Goal: Information Seeking & Learning: Check status

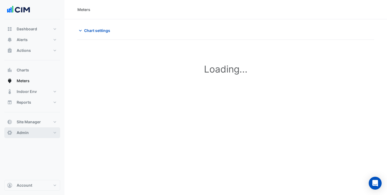
click at [35, 131] on button "Admin" at bounding box center [32, 132] width 56 height 11
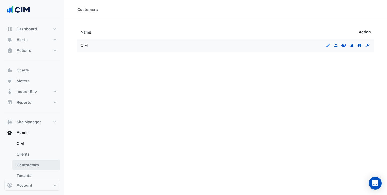
scroll to position [10, 0]
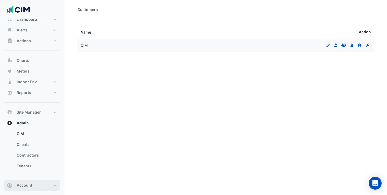
click at [30, 182] on button "Account" at bounding box center [32, 185] width 56 height 11
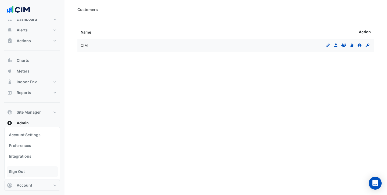
click at [31, 172] on link "Sign Out" at bounding box center [32, 171] width 51 height 11
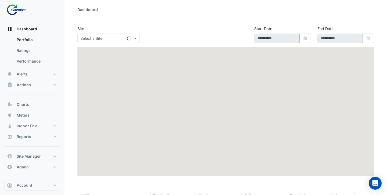
type input "**********"
select select "***"
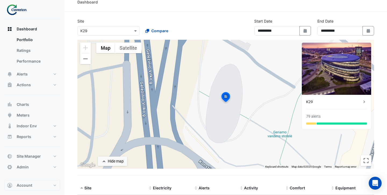
scroll to position [11, 0]
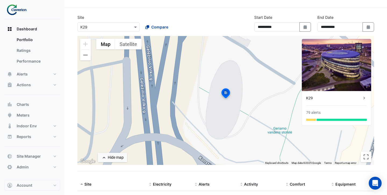
click at [154, 26] on span "Compare" at bounding box center [159, 27] width 17 height 6
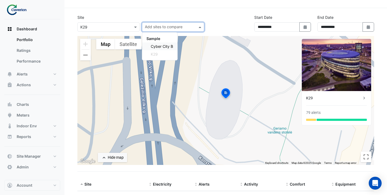
click at [154, 45] on span "Cyber City B" at bounding box center [162, 46] width 22 height 5
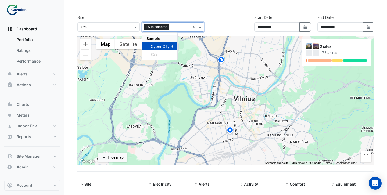
click at [214, 27] on div "**********" at bounding box center [225, 24] width 303 height 21
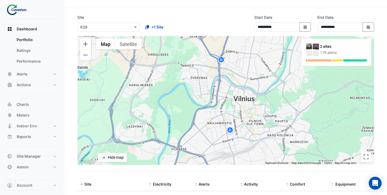
click at [222, 60] on img at bounding box center [221, 60] width 9 height 9
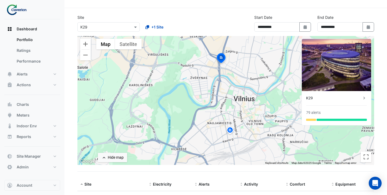
click at [230, 131] on img at bounding box center [230, 130] width 9 height 9
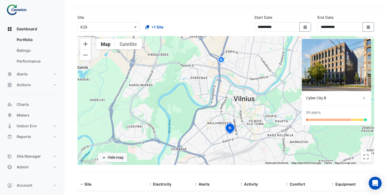
click at [223, 60] on img at bounding box center [221, 60] width 9 height 9
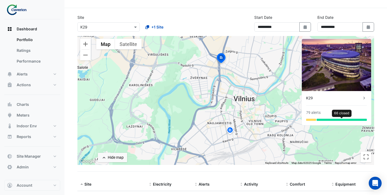
scroll to position [78, 0]
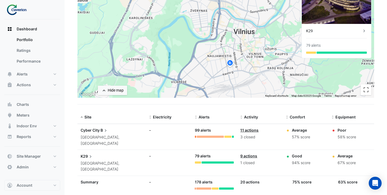
click at [250, 130] on link "11 actions" at bounding box center [249, 130] width 18 height 5
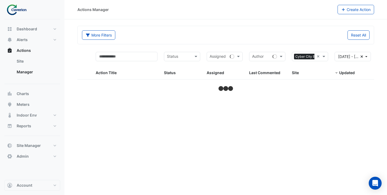
select select "***"
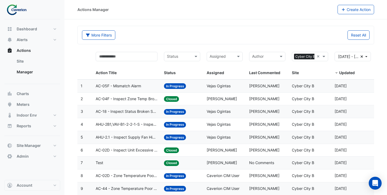
click at [128, 88] on span "AC-05F - Mismatch Alarm" at bounding box center [118, 86] width 45 height 6
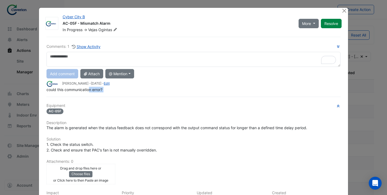
drag, startPoint x: 89, startPoint y: 89, endPoint x: 58, endPoint y: 89, distance: 30.9
click at [58, 89] on div "Comments: 1 Show Activity Add comment Attach @ Mention [GEOGRAPHIC_DATA] Caveri…" at bounding box center [193, 143] width 300 height 212
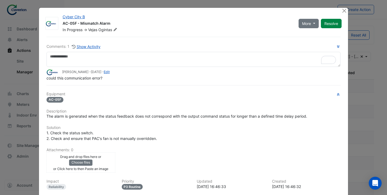
click at [102, 92] on div "Comments: 1 Show Activity [PERSON_NAME] - [DATE] - Edit could this communicatio…" at bounding box center [193, 137] width 300 height 201
click at [345, 11] on button "Close" at bounding box center [344, 11] width 6 height 6
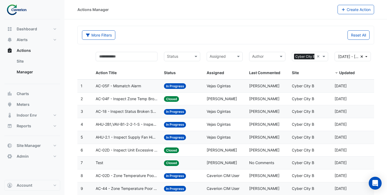
click at [140, 98] on span "AC-04F - Inspect Zone Temp Broken Sensor" at bounding box center [127, 99] width 62 height 6
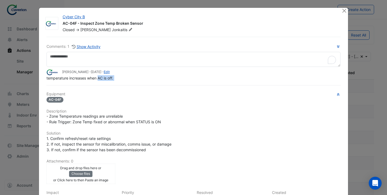
drag, startPoint x: 99, startPoint y: 90, endPoint x: 68, endPoint y: 90, distance: 30.6
click at [69, 90] on div "Comments: 1 Show Activity [PERSON_NAME] - [DATE] - Edit temperature increases w…" at bounding box center [193, 143] width 300 height 212
click at [63, 80] on div "temperature increases when AC is off." at bounding box center [193, 78] width 294 height 6
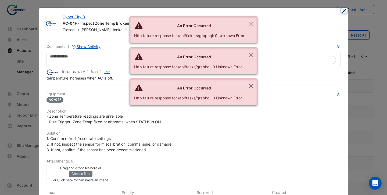
click at [345, 12] on button "Close" at bounding box center [344, 11] width 6 height 6
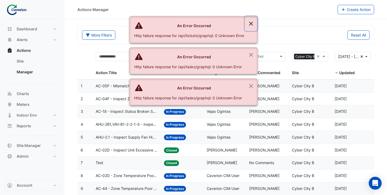
click at [251, 23] on button "Close" at bounding box center [251, 23] width 12 height 14
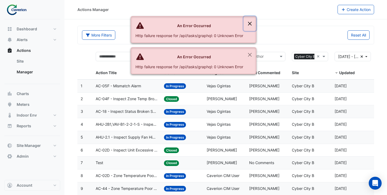
click at [250, 27] on button "Close" at bounding box center [250, 23] width 12 height 14
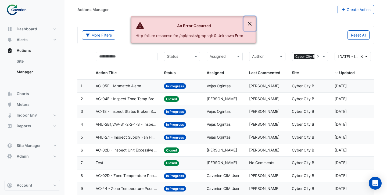
click at [250, 26] on button "Close" at bounding box center [250, 23] width 12 height 14
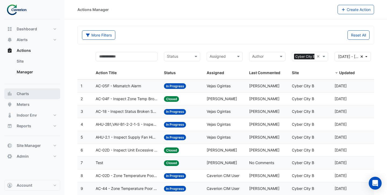
click at [26, 96] on span "Charts" at bounding box center [23, 93] width 12 height 5
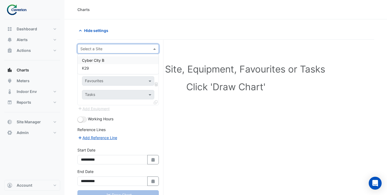
click at [130, 50] on input "text" at bounding box center [112, 49] width 65 height 6
click at [126, 59] on div "Cyber City B" at bounding box center [118, 60] width 81 height 8
click at [149, 66] on span at bounding box center [150, 65] width 7 height 6
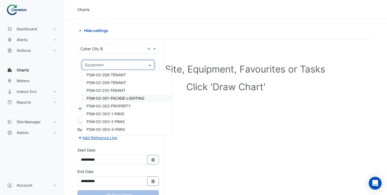
scroll to position [533, 0]
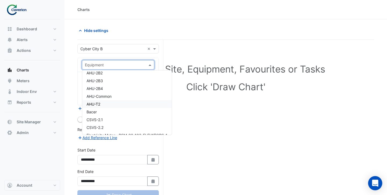
click at [373, 183] on icon "Open Intercom Messenger" at bounding box center [375, 183] width 6 height 7
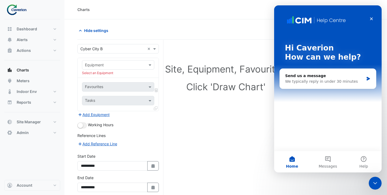
scroll to position [0, 0]
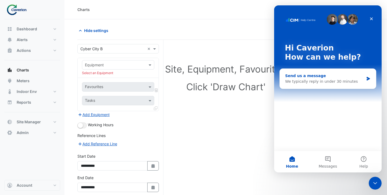
click at [312, 81] on div "We typically reply in under 30 minutes" at bounding box center [324, 82] width 79 height 6
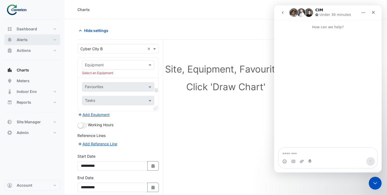
click at [37, 40] on button "Alerts" at bounding box center [32, 39] width 56 height 11
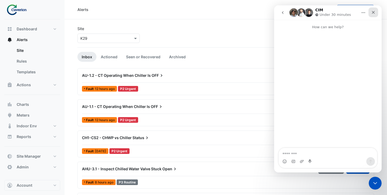
click at [371, 13] on icon "Close" at bounding box center [373, 12] width 4 height 4
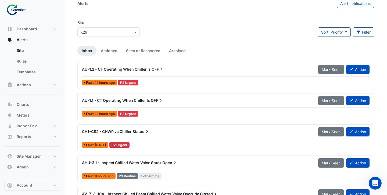
scroll to position [3, 0]
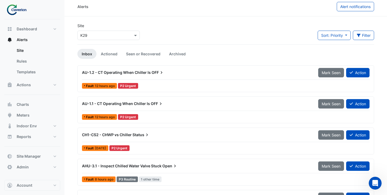
click at [169, 78] on div "AU-1.2 - CT Operating When Chiller Is OFF Mark Seen Action" at bounding box center [225, 74] width 287 height 12
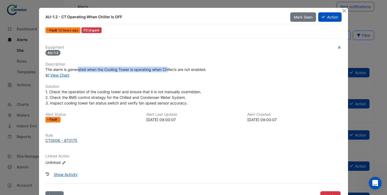
drag, startPoint x: 79, startPoint y: 69, endPoint x: 168, endPoint y: 70, distance: 89.2
click at [168, 70] on span "The alarm is generated when the Cooling Tower is operating when Chiller/s are n…" at bounding box center [125, 69] width 161 height 5
drag, startPoint x: 184, startPoint y: 70, endPoint x: 167, endPoint y: 70, distance: 17.5
click at [170, 70] on span "The alarm is generated when the Cooling Tower is operating when Chiller/s are n…" at bounding box center [125, 69] width 161 height 5
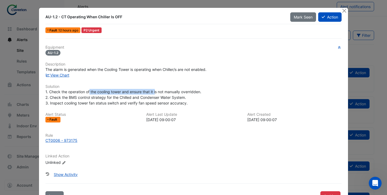
drag, startPoint x: 90, startPoint y: 90, endPoint x: 156, endPoint y: 90, distance: 66.1
click at [157, 91] on span "1. Check the operation of the cooling tower and ensure that it is not manually …" at bounding box center [123, 97] width 157 height 16
drag, startPoint x: 87, startPoint y: 97, endPoint x: 129, endPoint y: 96, distance: 42.7
click at [129, 96] on span "1. Check the operation of the cooling tower and ensure that it is not manually …" at bounding box center [123, 97] width 157 height 16
click at [343, 8] on button "Close" at bounding box center [344, 11] width 6 height 6
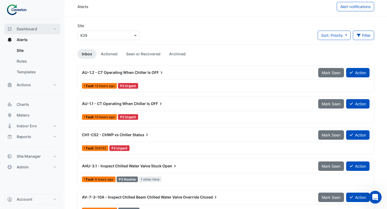
click at [36, 30] on span "Dashboard" at bounding box center [27, 28] width 20 height 5
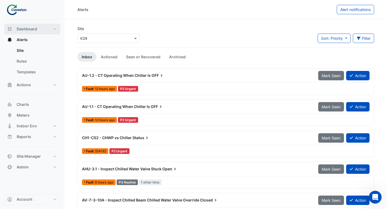
select select "***"
